Goal: Task Accomplishment & Management: Complete application form

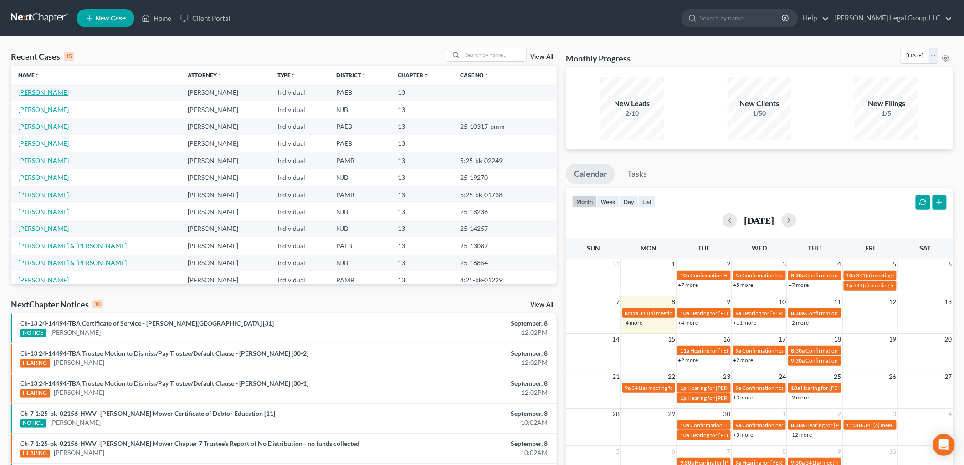
click at [36, 91] on link "[PERSON_NAME]" at bounding box center [43, 92] width 51 height 8
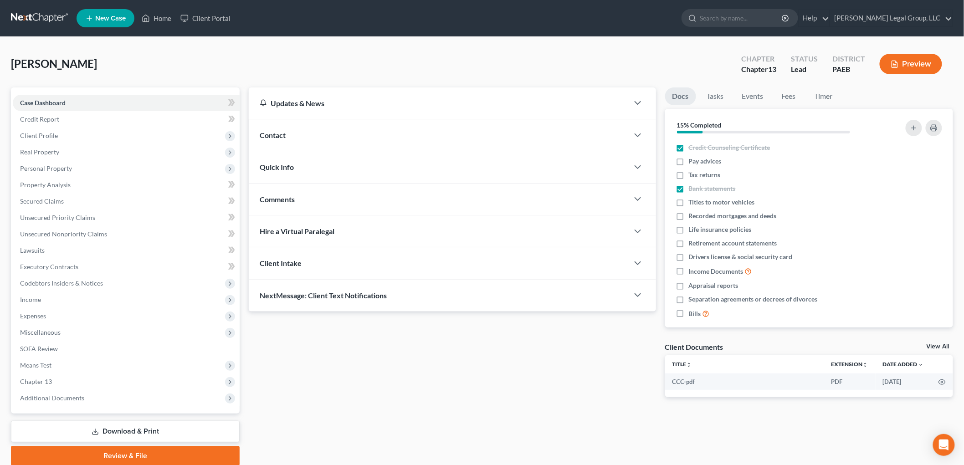
drag, startPoint x: 117, startPoint y: 426, endPoint x: 66, endPoint y: 363, distance: 81.4
click at [118, 426] on link "Download & Print" at bounding box center [125, 431] width 229 height 21
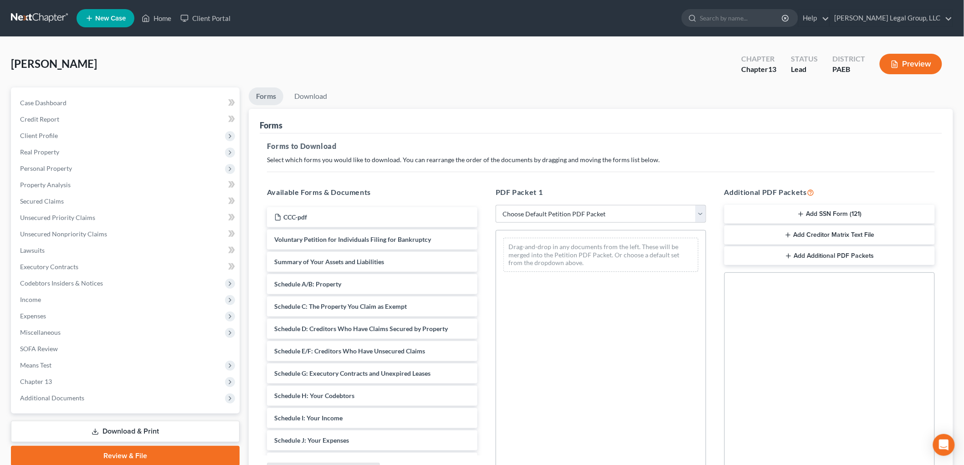
click at [829, 211] on button "Add SSN Form (121)" at bounding box center [830, 214] width 211 height 19
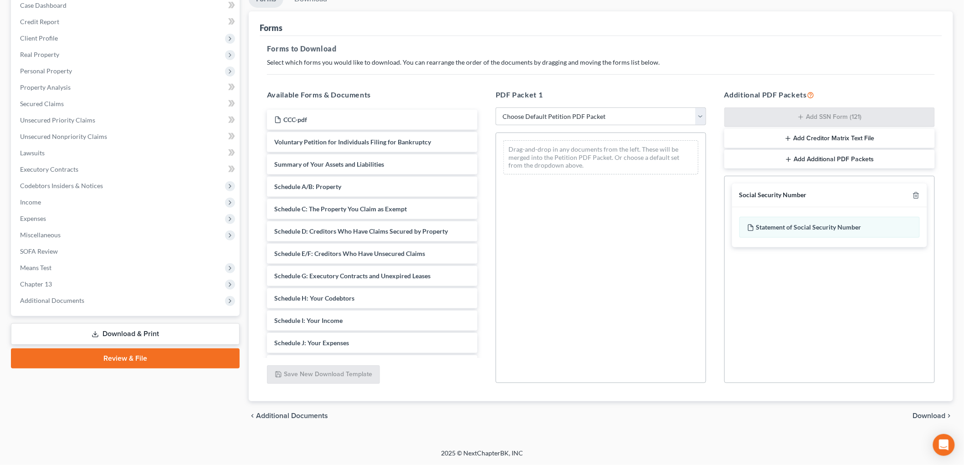
click at [938, 417] on span "Download" at bounding box center [929, 415] width 33 height 7
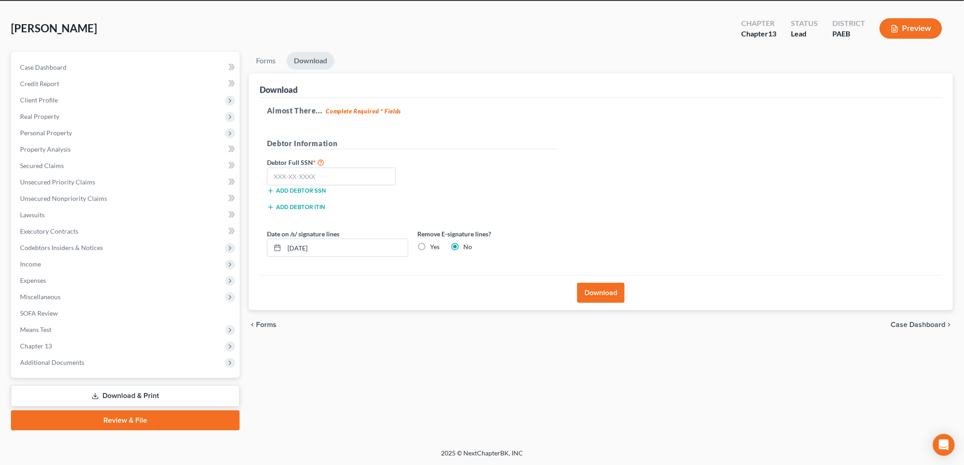
scroll to position [34, 0]
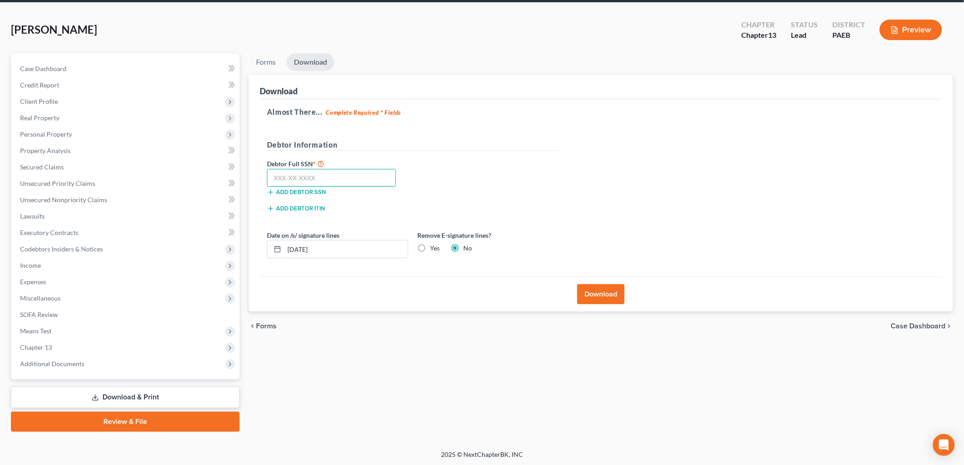
click at [304, 185] on input "text" at bounding box center [331, 178] width 129 height 18
type input "198-58-5126"
click at [303, 251] on input "[DATE]" at bounding box center [346, 249] width 124 height 17
type input "[DATE]"
click at [605, 299] on button "Download" at bounding box center [600, 294] width 47 height 20
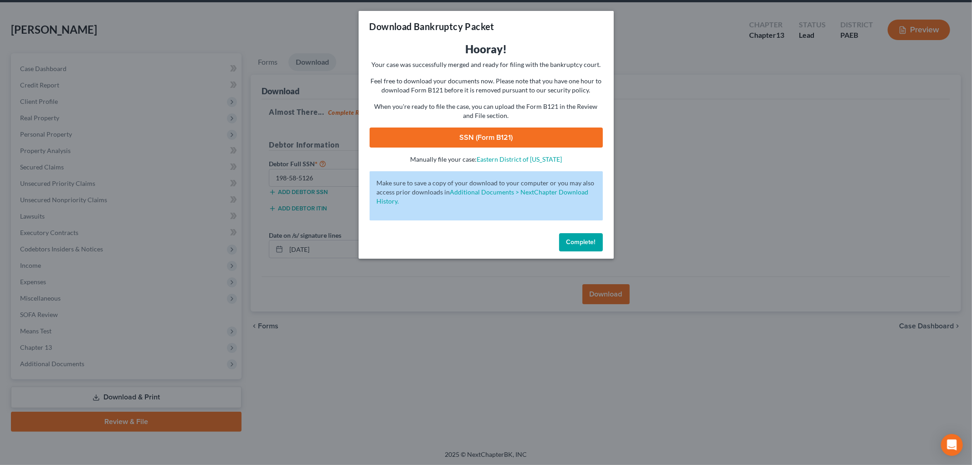
click at [500, 135] on link "SSN (Form B121)" at bounding box center [486, 138] width 233 height 20
click at [579, 247] on button "Complete!" at bounding box center [581, 242] width 44 height 18
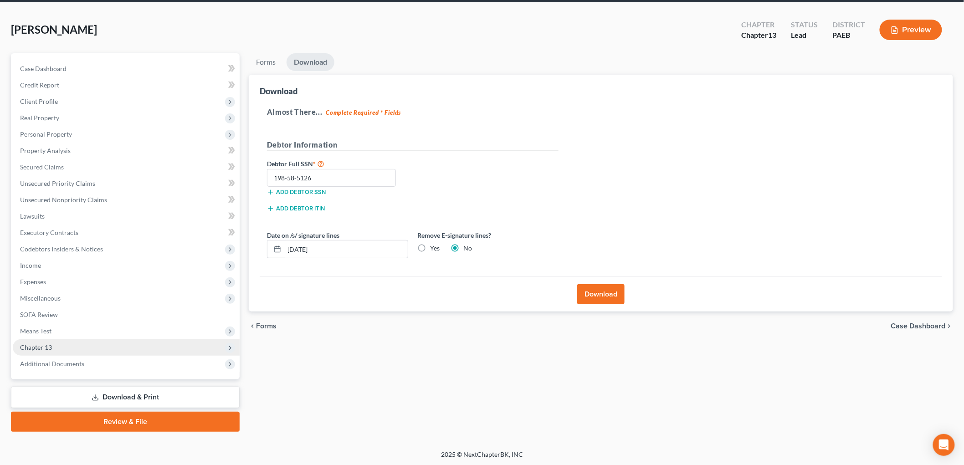
click at [57, 347] on span "Chapter 13" at bounding box center [126, 348] width 227 height 16
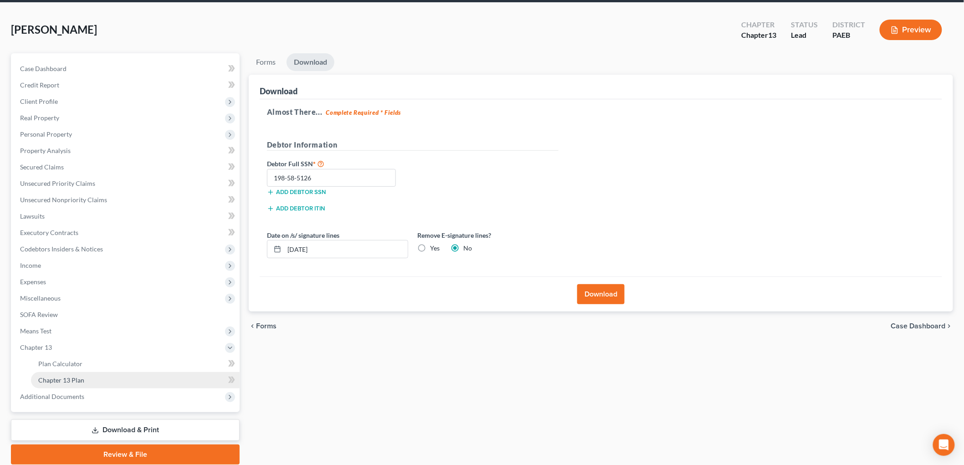
click at [129, 378] on link "Chapter 13 Plan" at bounding box center [135, 380] width 209 height 16
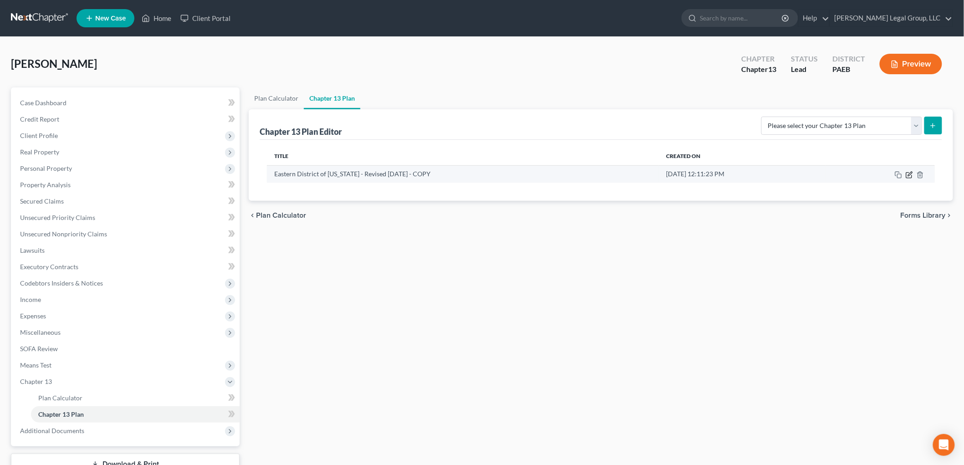
click at [909, 173] on icon "button" at bounding box center [909, 174] width 7 height 7
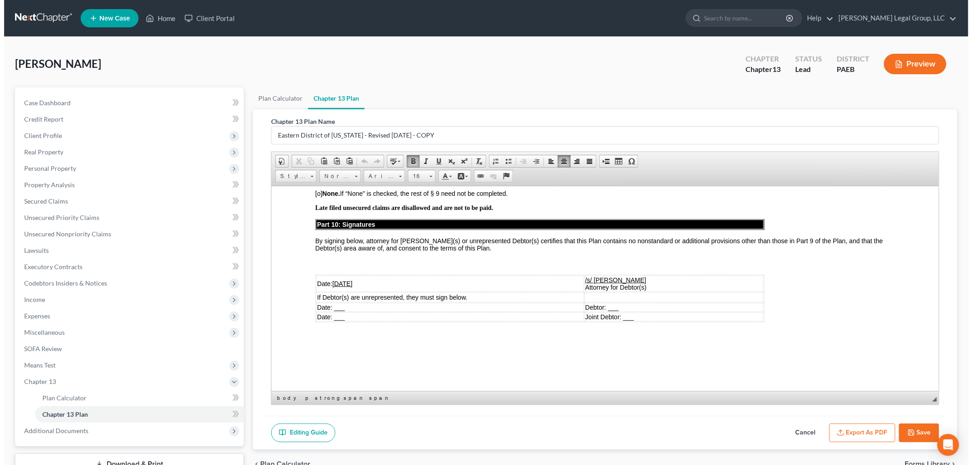
scroll to position [2520, 0]
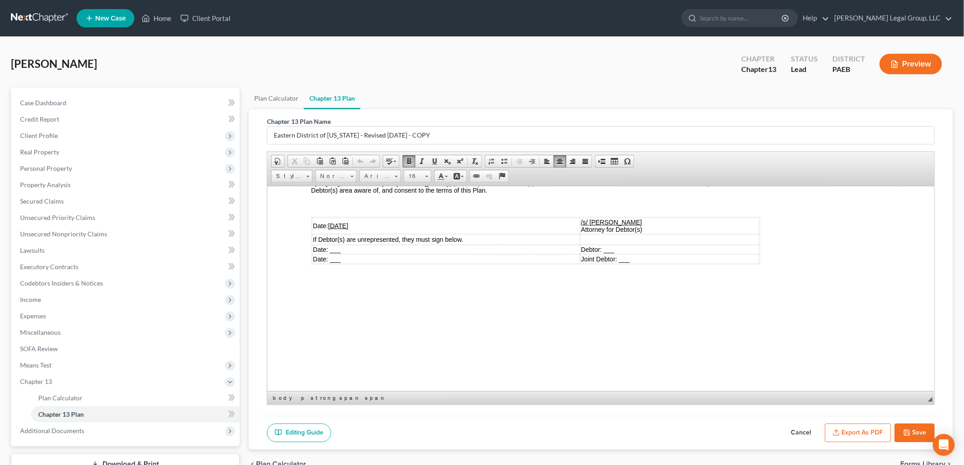
click at [872, 437] on button "Export as PDF" at bounding box center [858, 433] width 66 height 19
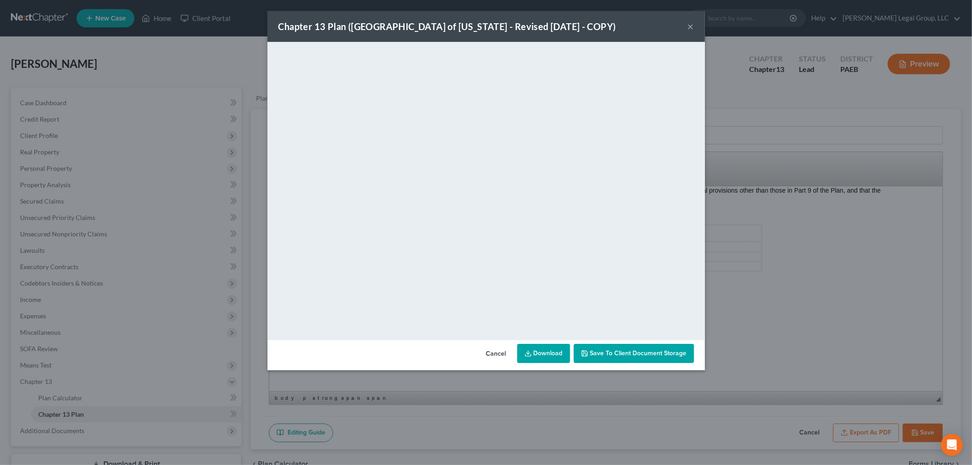
click at [635, 357] on span "Save to Client Document Storage" at bounding box center [638, 354] width 97 height 8
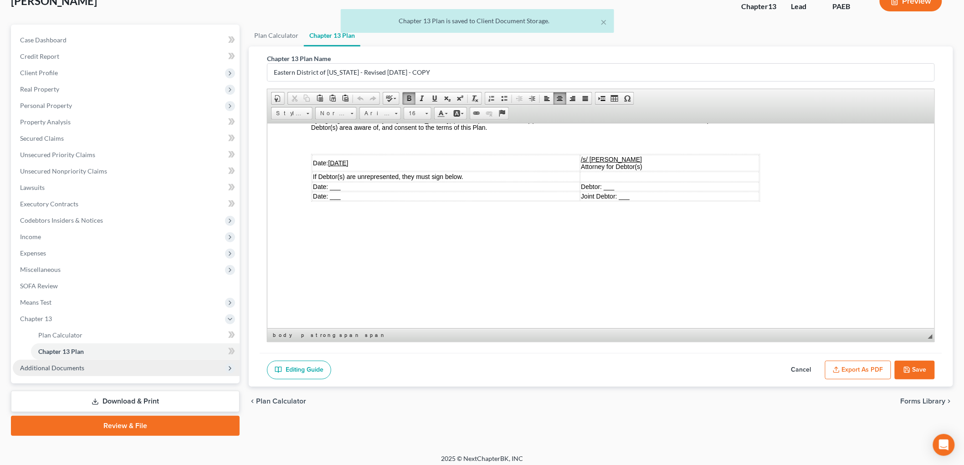
scroll to position [67, 0]
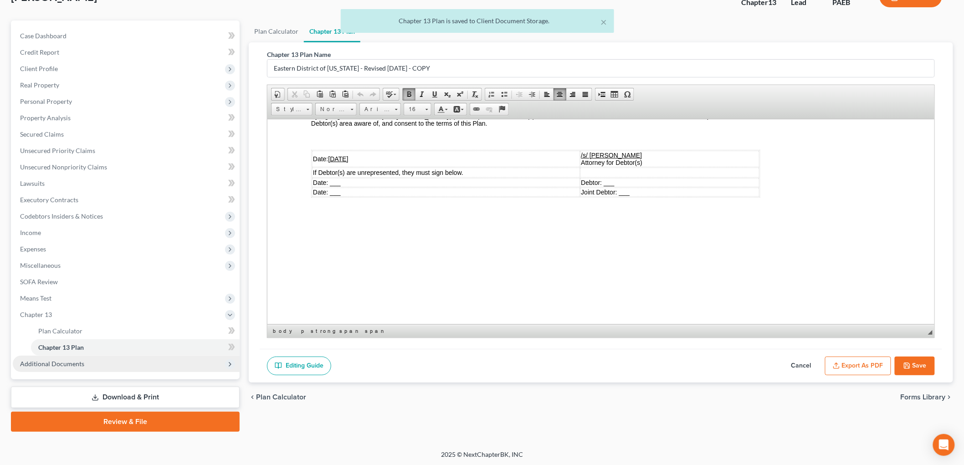
click at [104, 360] on span "Additional Documents" at bounding box center [126, 364] width 227 height 16
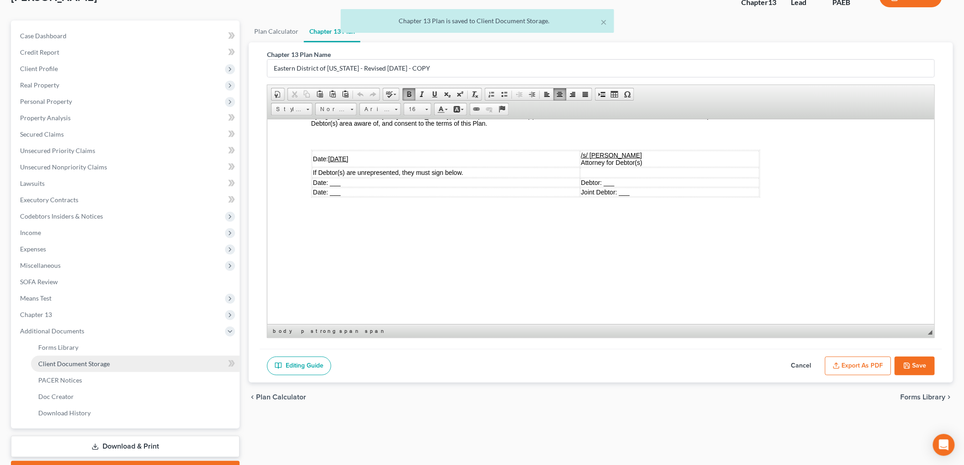
drag, startPoint x: 120, startPoint y: 365, endPoint x: 155, endPoint y: 366, distance: 35.1
click at [120, 365] on link "Client Document Storage" at bounding box center [135, 364] width 209 height 16
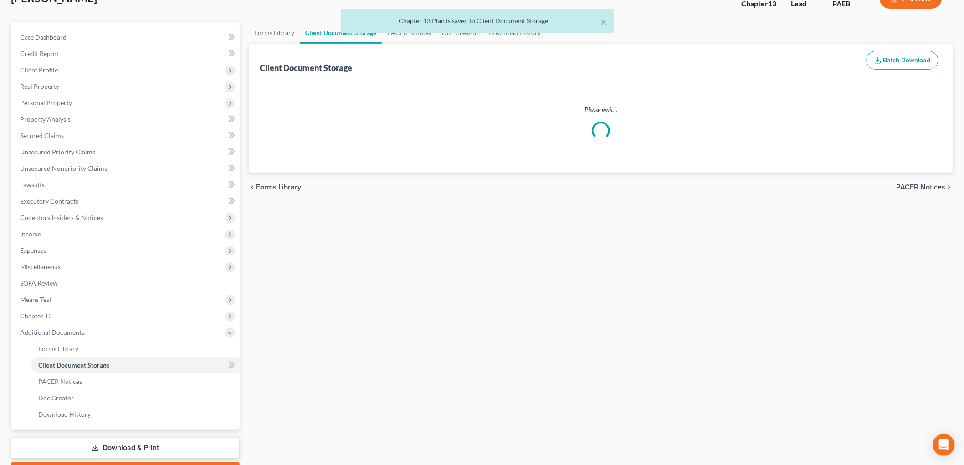
scroll to position [1, 0]
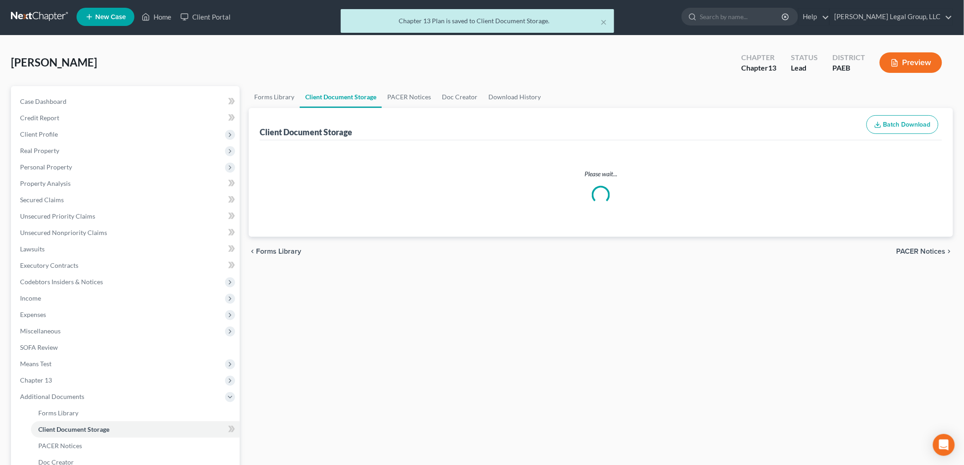
select select "2"
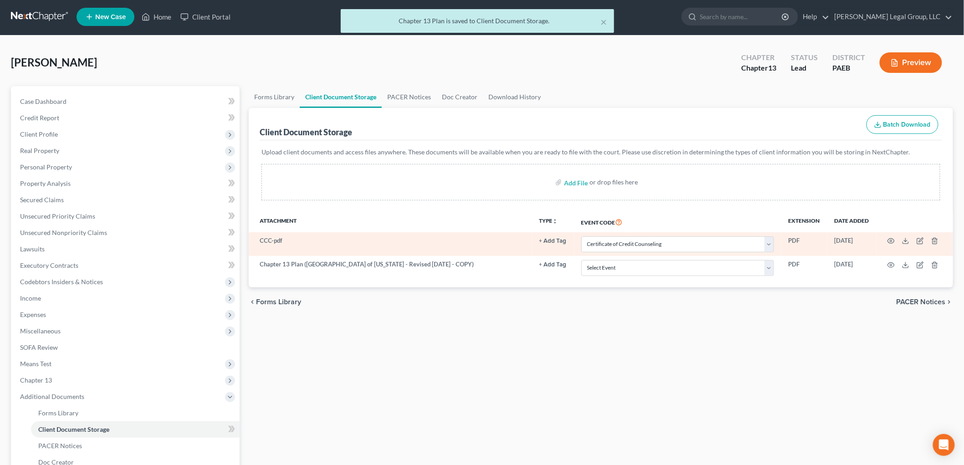
scroll to position [0, 0]
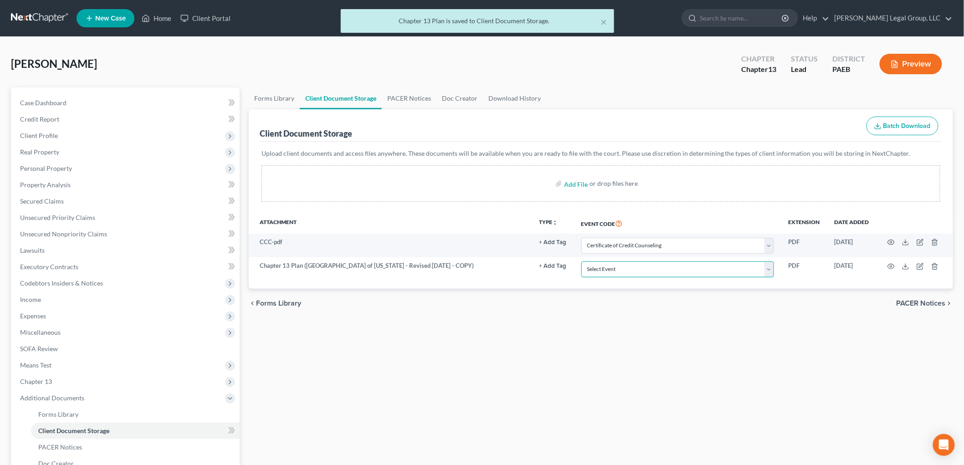
drag, startPoint x: 626, startPoint y: 268, endPoint x: 622, endPoint y: 285, distance: 18.2
click at [626, 268] on select "Select Event Amended Matrix List of Creditors (Fee) Application to Have the Cha…" at bounding box center [678, 270] width 193 height 16
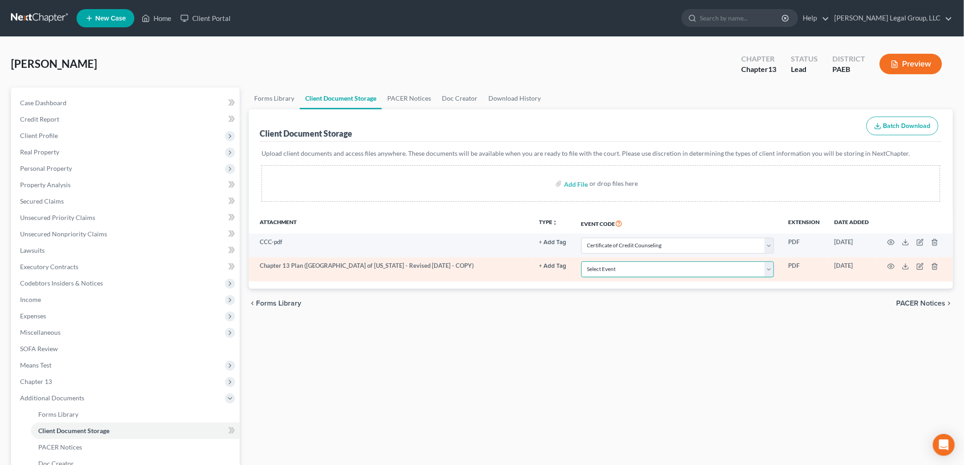
select select "8"
click at [582, 262] on select "Select Event Amended Matrix List of Creditors (Fee) Application to Have the Cha…" at bounding box center [678, 270] width 193 height 16
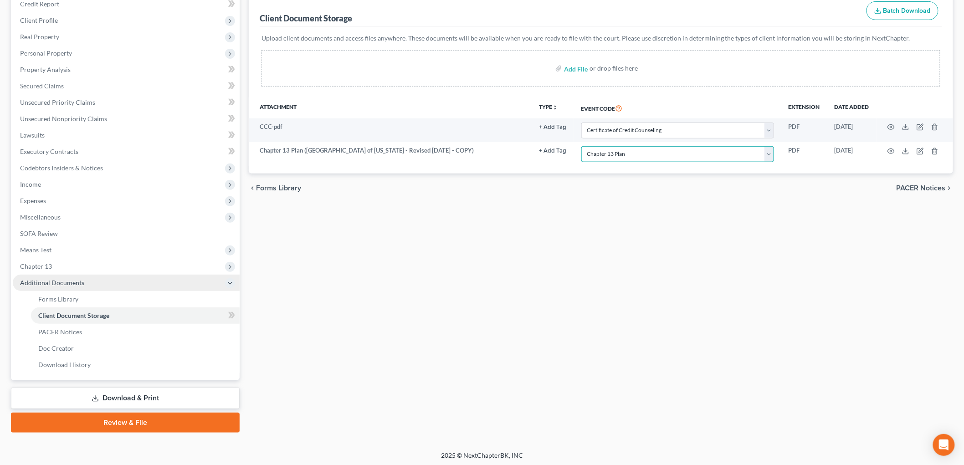
scroll to position [116, 0]
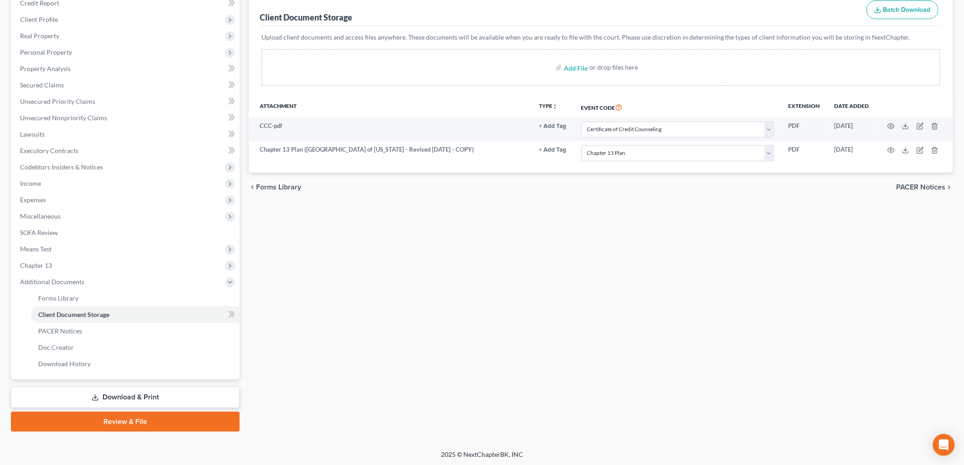
drag, startPoint x: 175, startPoint y: 417, endPoint x: 194, endPoint y: 417, distance: 18.7
click at [175, 417] on link "Review & File" at bounding box center [125, 422] width 229 height 20
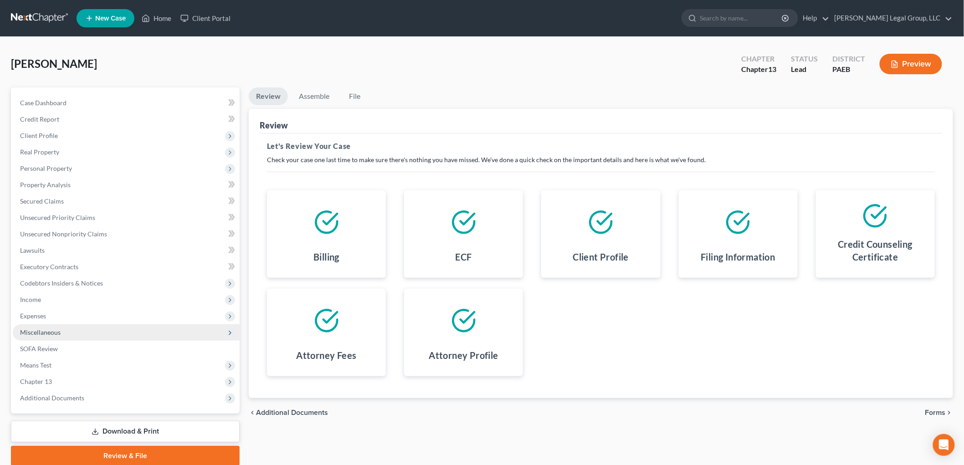
click at [49, 327] on span "Miscellaneous" at bounding box center [126, 333] width 227 height 16
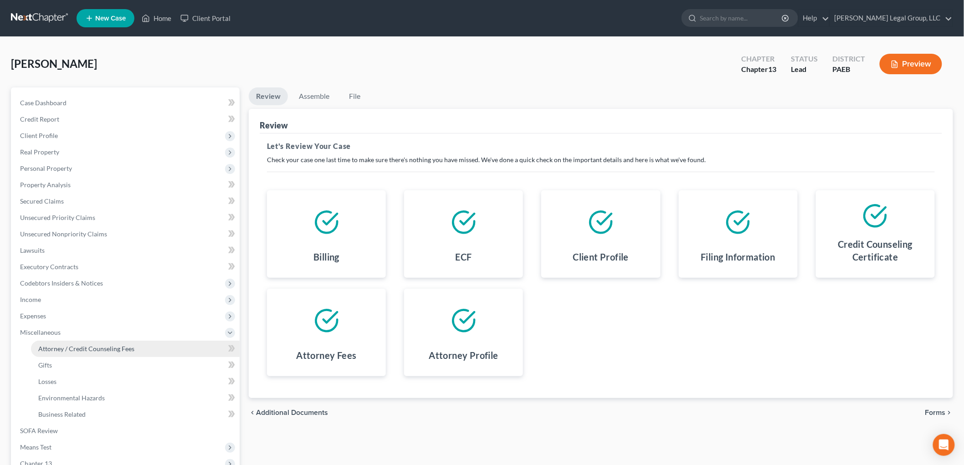
click at [103, 353] on link "Attorney / Credit Counseling Fees" at bounding box center [135, 349] width 209 height 16
select select "1"
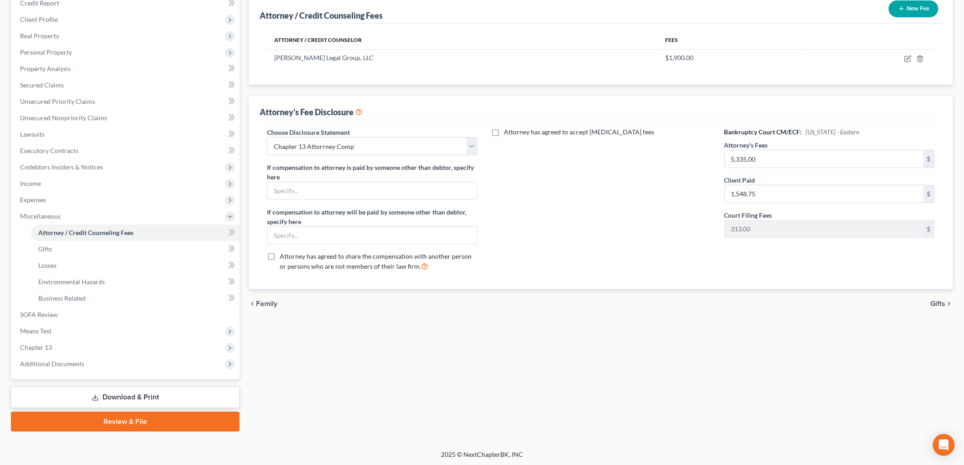
click at [117, 420] on link "Review & File" at bounding box center [125, 422] width 229 height 20
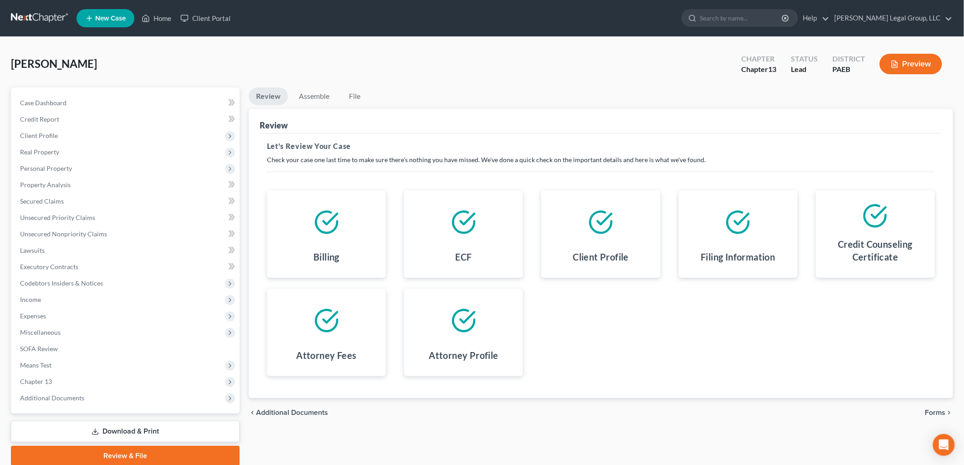
click at [932, 412] on span "Forms" at bounding box center [936, 412] width 21 height 7
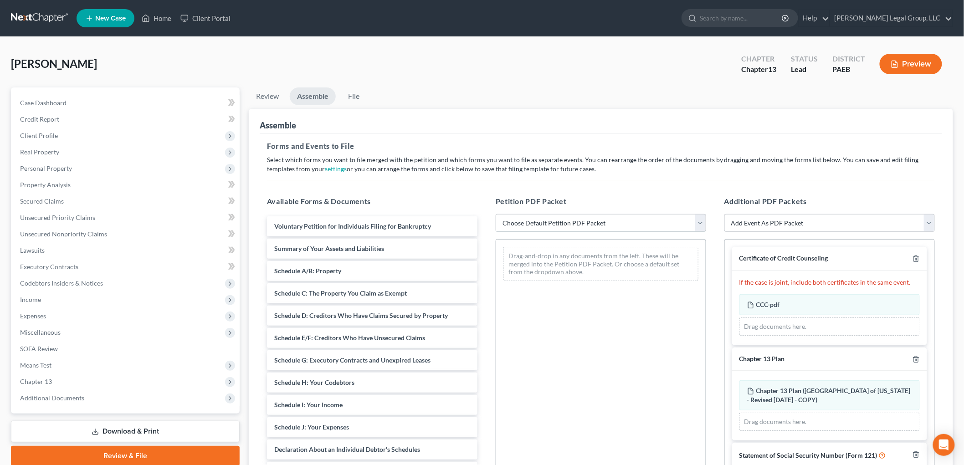
click at [594, 226] on select "Choose Default Petition PDF Packet Emergency Filing (Voluntary Petition and Cre…" at bounding box center [601, 223] width 211 height 18
select select "1"
click at [496, 214] on select "Choose Default Petition PDF Packet Emergency Filing (Voluntary Petition and Cre…" at bounding box center [601, 223] width 211 height 18
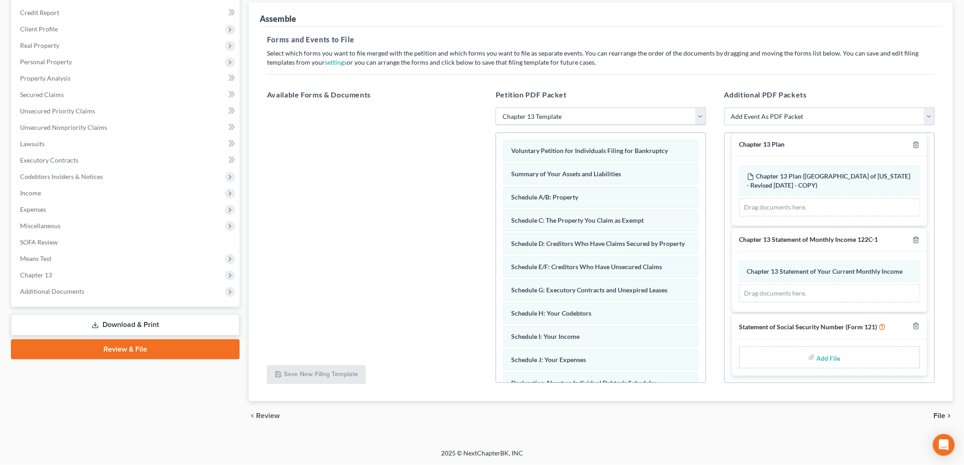
scroll to position [108, 0]
click at [828, 356] on input "file" at bounding box center [828, 358] width 22 height 16
type input "C:\fakepath\stmt of [PERSON_NAME].pdf"
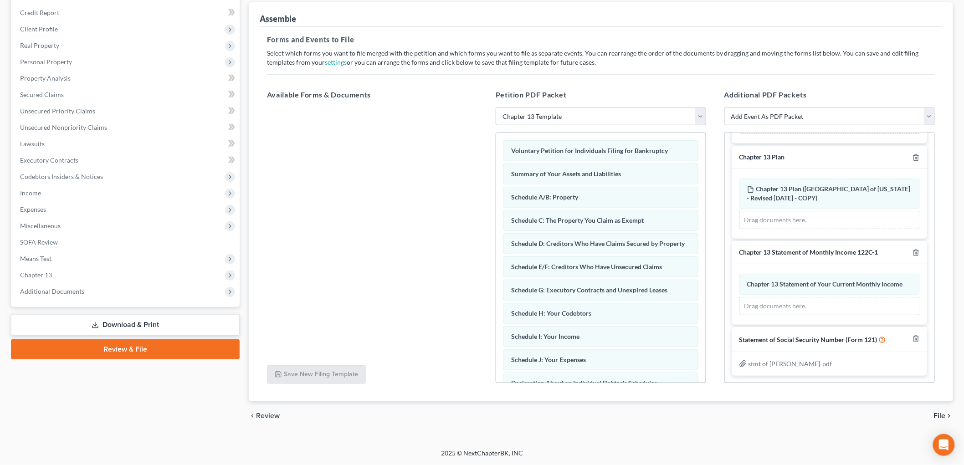
scroll to position [96, 0]
click at [945, 416] on span "File" at bounding box center [940, 415] width 12 height 7
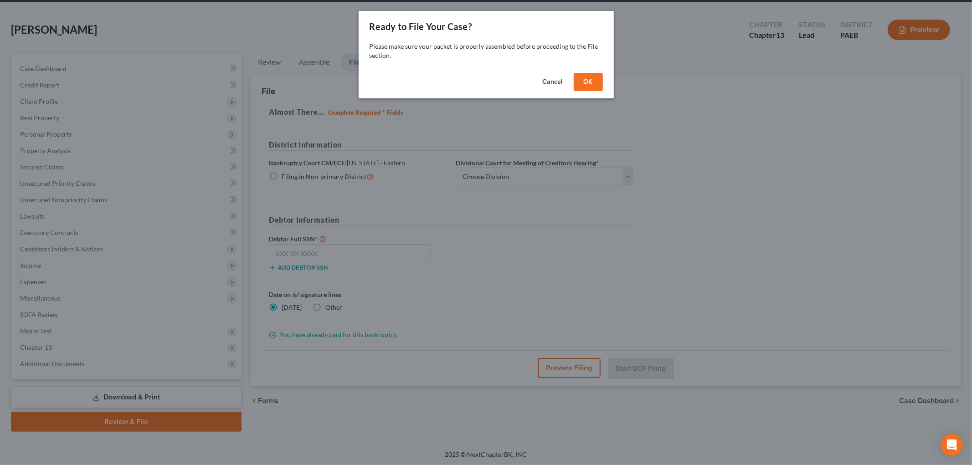
click at [588, 84] on button "OK" at bounding box center [588, 82] width 29 height 18
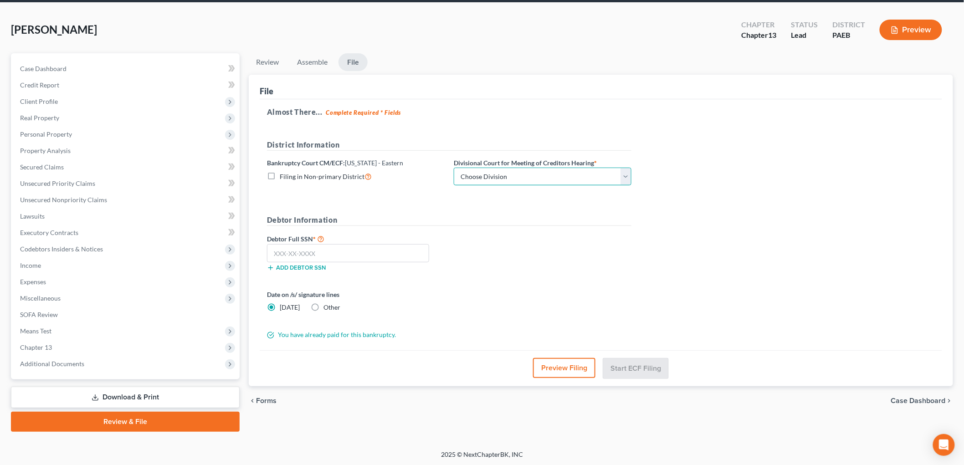
click at [546, 183] on select "Choose Division [GEOGRAPHIC_DATA] Reading" at bounding box center [543, 177] width 178 height 18
select select "0"
click at [454, 168] on select "Choose Division [GEOGRAPHIC_DATA] Reading" at bounding box center [543, 177] width 178 height 18
click at [362, 251] on input "text" at bounding box center [348, 253] width 162 height 18
type input "198-58-5126"
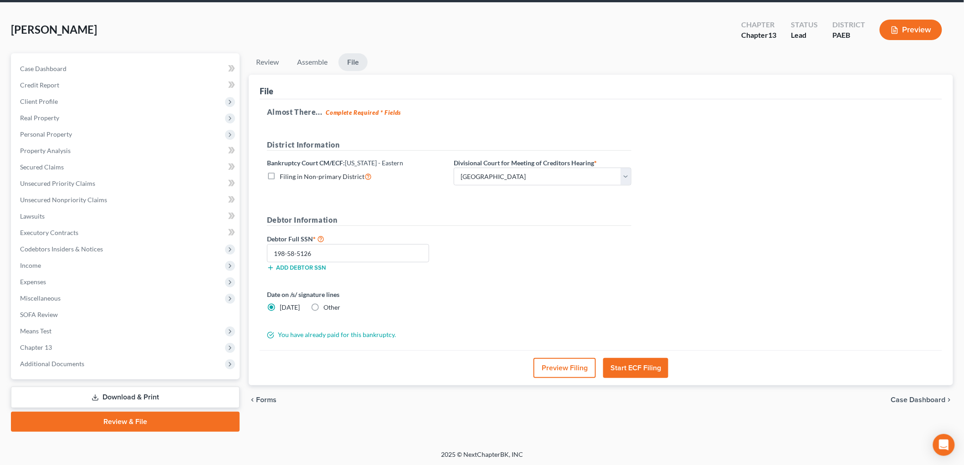
click at [319, 304] on div "Other" at bounding box center [326, 307] width 30 height 9
click at [324, 306] on label "Other" at bounding box center [332, 307] width 17 height 9
click at [327, 306] on input "Other" at bounding box center [330, 306] width 6 height 6
radio input "true"
radio input "false"
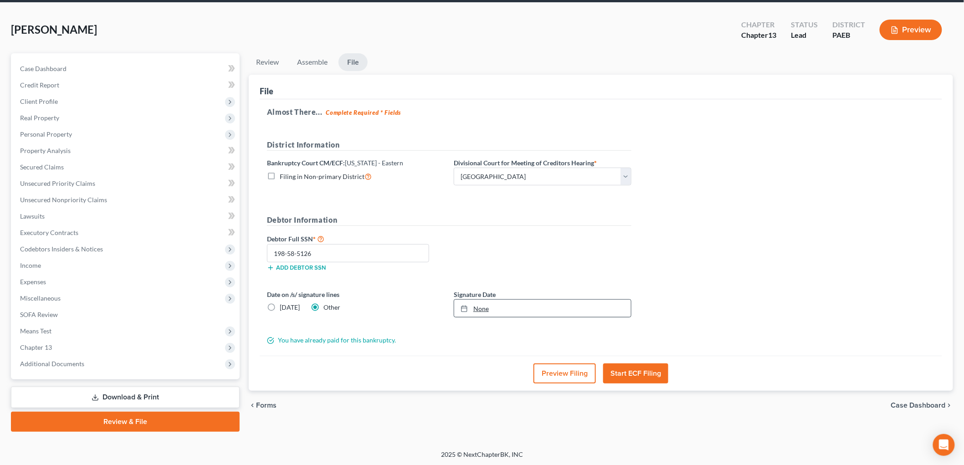
click at [475, 309] on link "None" at bounding box center [542, 308] width 177 height 17
click at [653, 377] on button "Start ECF Filing" at bounding box center [635, 374] width 65 height 20
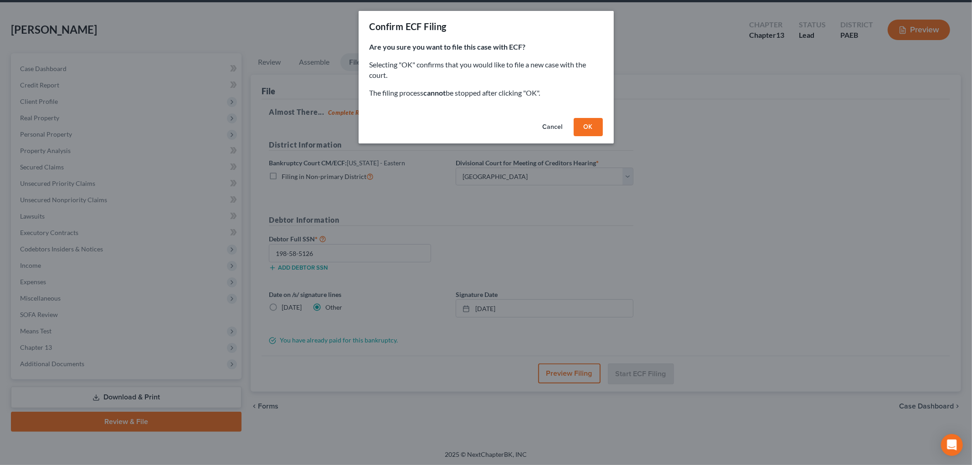
click at [582, 128] on button "OK" at bounding box center [588, 127] width 29 height 18
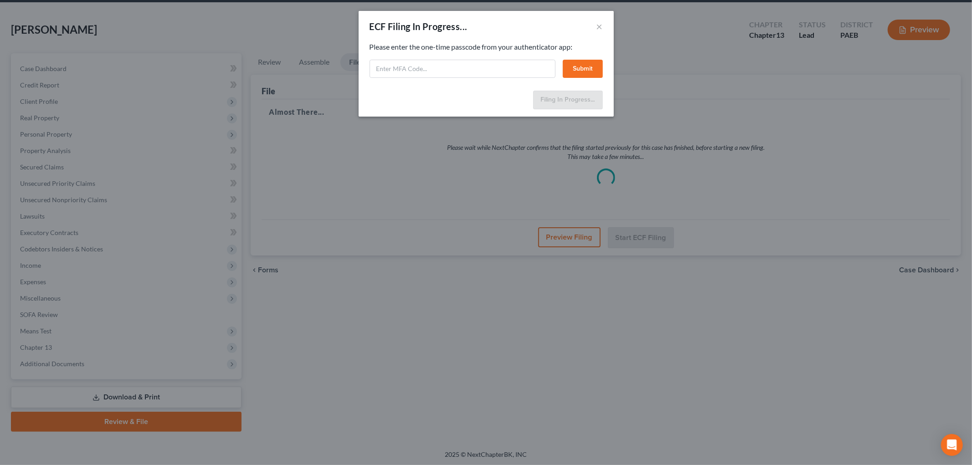
click at [444, 57] on div "Please enter the one-time passcode from your authenticator app: Submit" at bounding box center [486, 60] width 233 height 36
click at [448, 68] on input "text" at bounding box center [463, 69] width 186 height 18
type input "914883"
click at [592, 67] on button "Submit" at bounding box center [583, 69] width 40 height 18
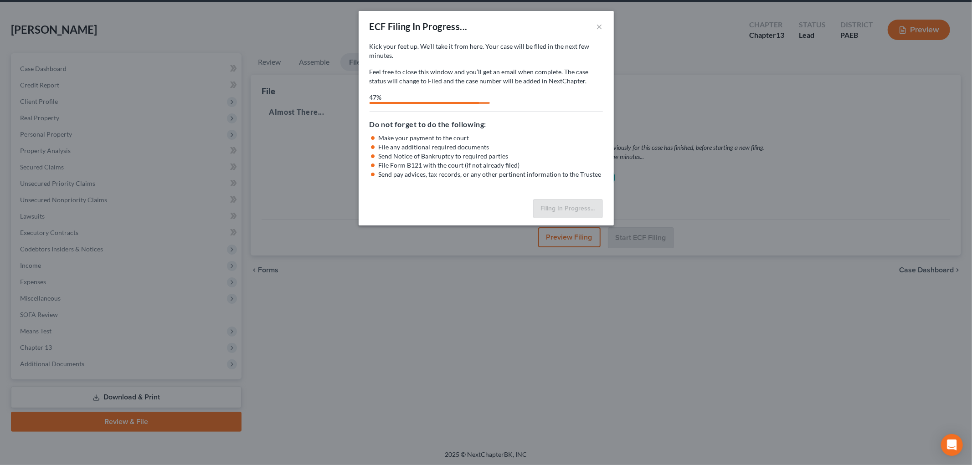
select select "0"
